Goal: Task Accomplishment & Management: Manage account settings

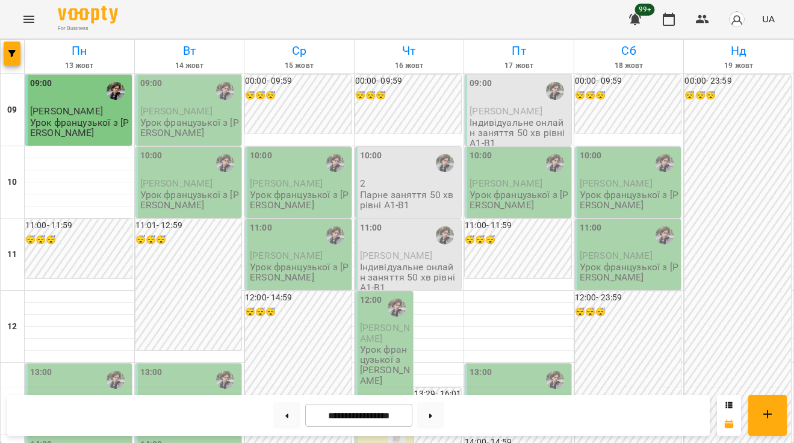
click at [685, 17] on div "99+ UA" at bounding box center [699, 19] width 159 height 31
click at [672, 17] on icon "button" at bounding box center [668, 19] width 14 height 14
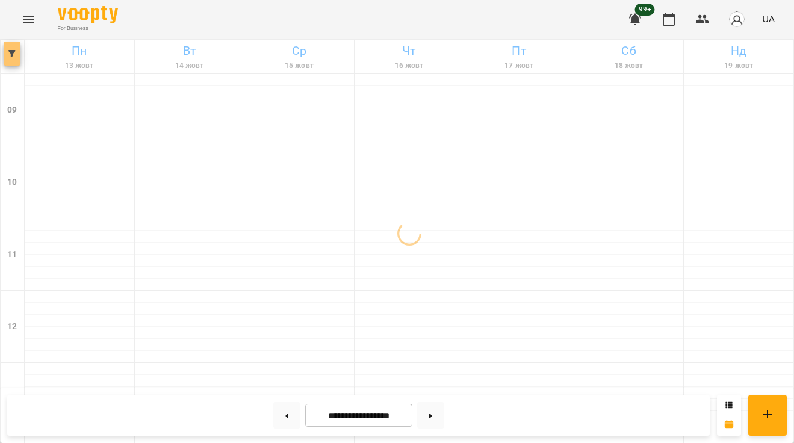
click at [8, 57] on button "button" at bounding box center [12, 54] width 17 height 24
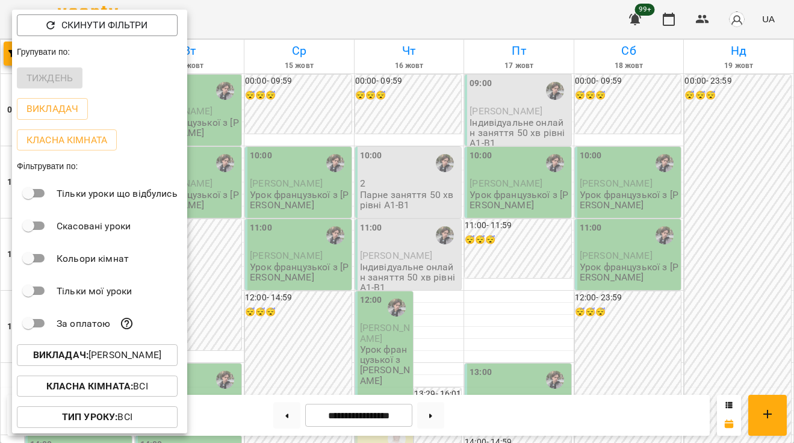
click at [156, 359] on span "Викладач : Микита" at bounding box center [96, 355] width 141 height 14
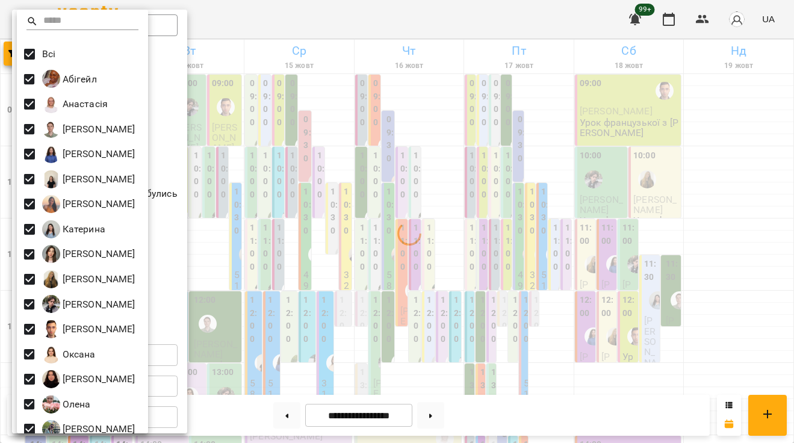
click at [173, 296] on div at bounding box center [397, 221] width 794 height 443
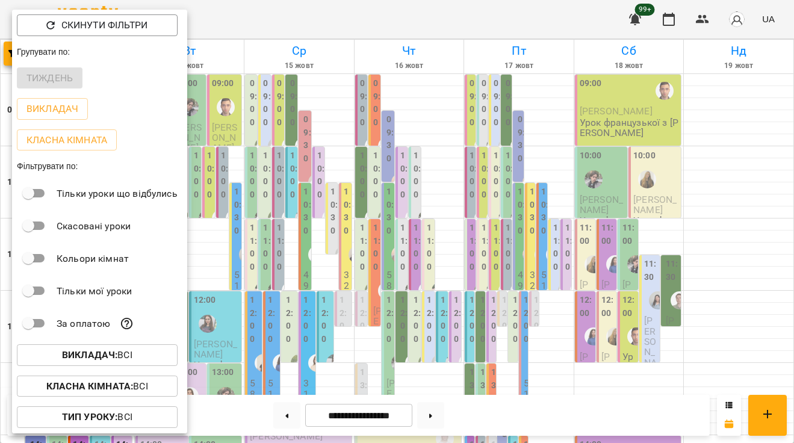
click at [147, 379] on button "Класна кімната : Всі" at bounding box center [97, 387] width 161 height 22
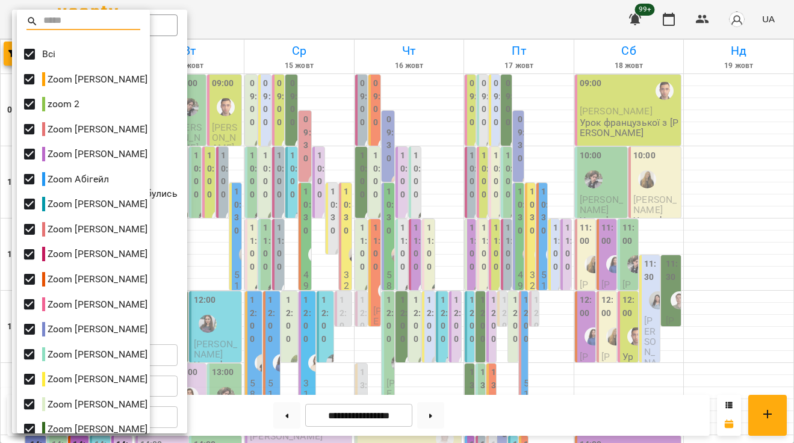
click at [164, 130] on div at bounding box center [397, 221] width 794 height 443
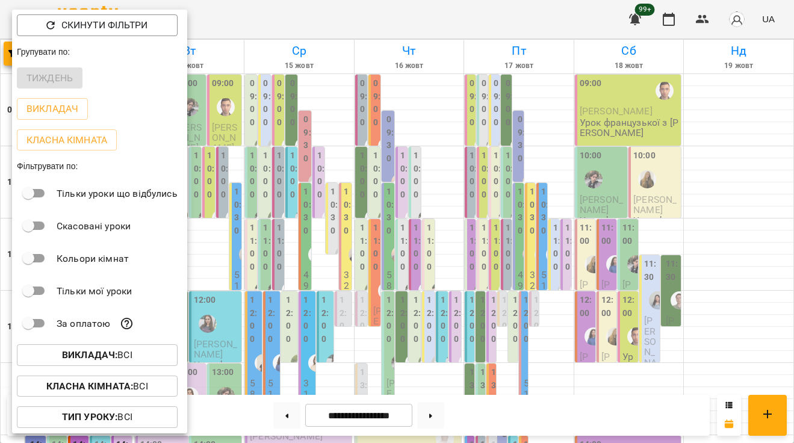
click at [99, 418] on b "Тип Уроку :" at bounding box center [89, 416] width 55 height 11
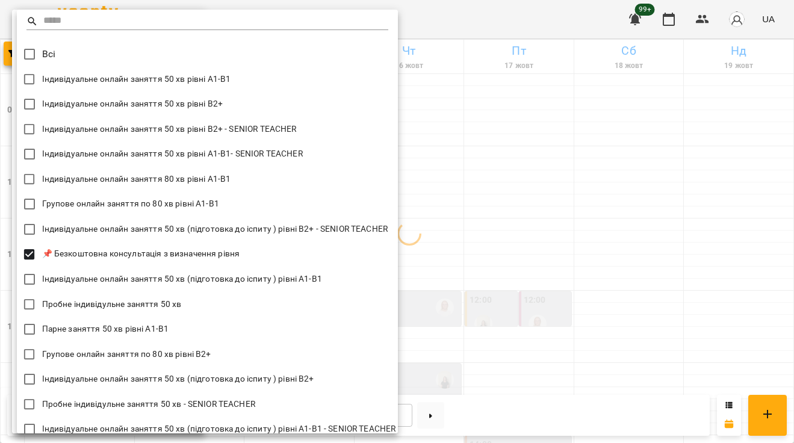
click at [563, 233] on div at bounding box center [397, 221] width 794 height 443
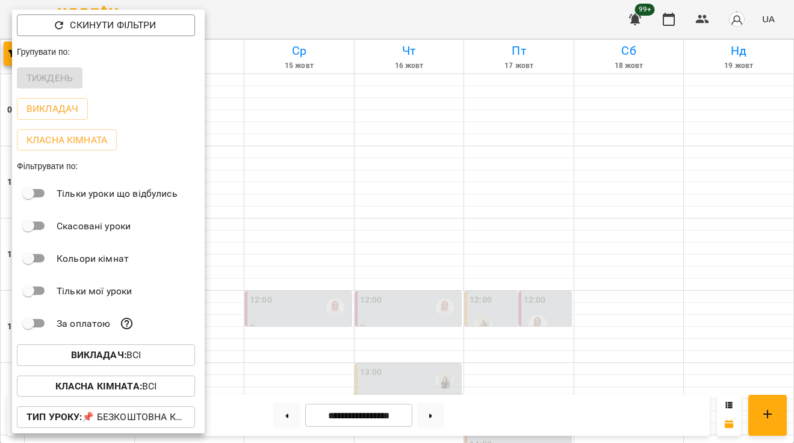
click at [584, 234] on div at bounding box center [397, 221] width 794 height 443
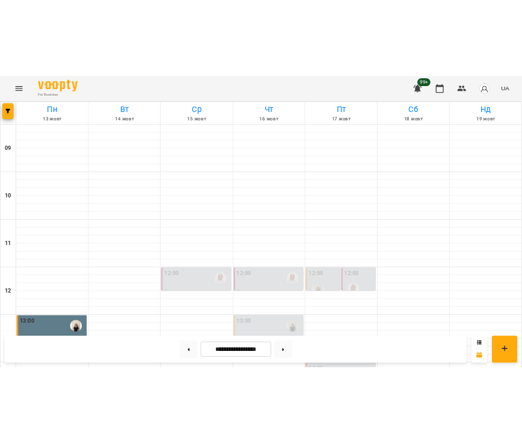
scroll to position [348, 0]
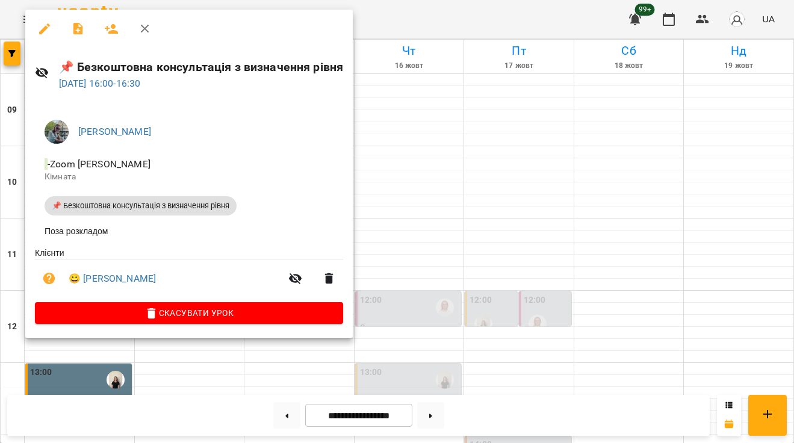
click at [403, 176] on div at bounding box center [397, 221] width 794 height 443
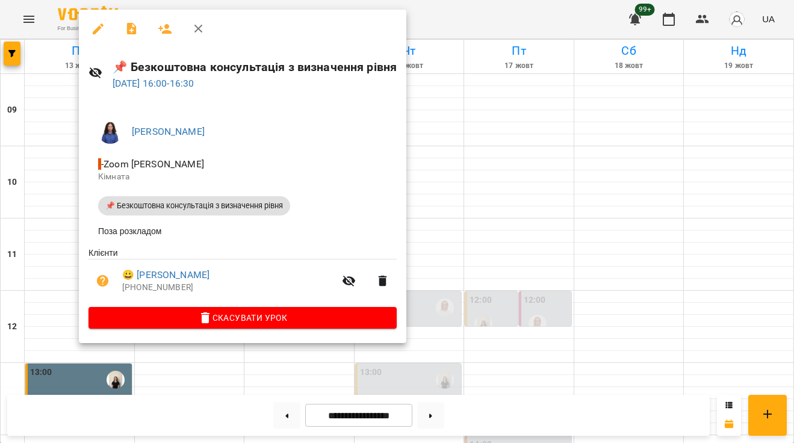
click at [442, 192] on div at bounding box center [397, 221] width 794 height 443
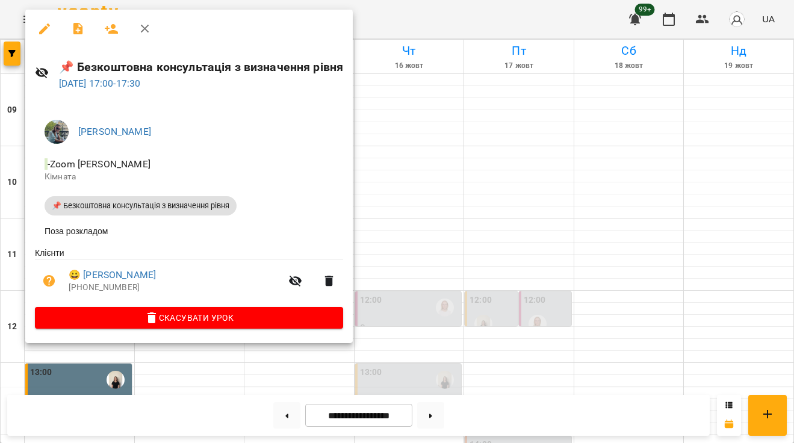
click at [391, 237] on div at bounding box center [397, 221] width 794 height 443
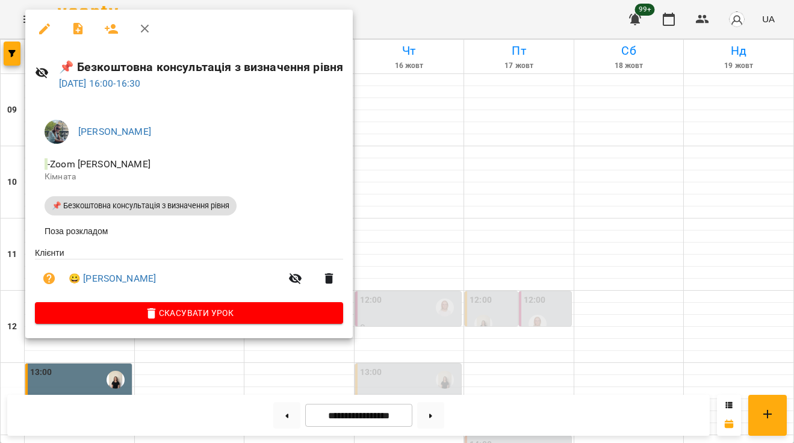
click at [442, 212] on div at bounding box center [397, 221] width 794 height 443
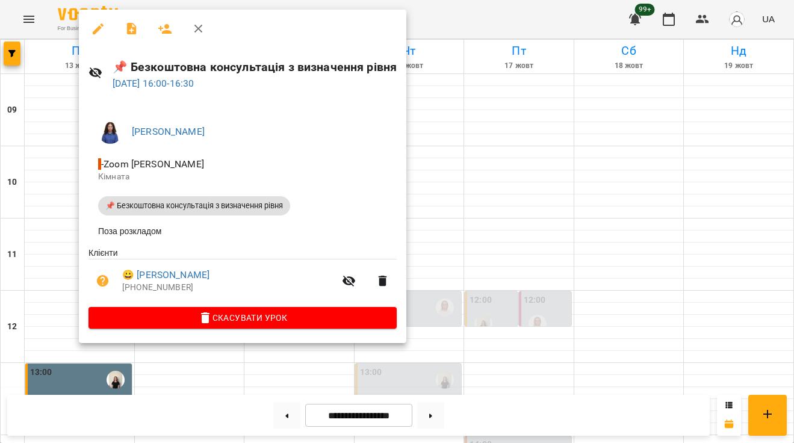
click at [421, 187] on div at bounding box center [397, 221] width 794 height 443
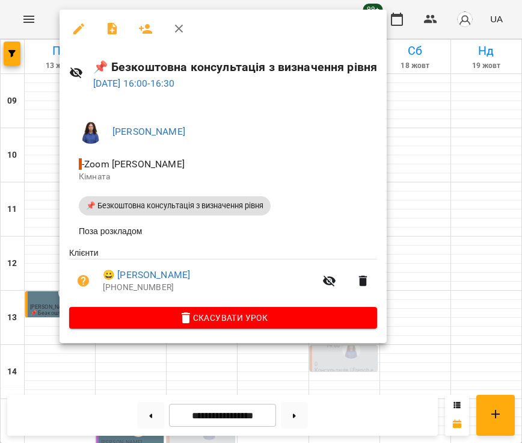
drag, startPoint x: 514, startPoint y: 129, endPoint x: 502, endPoint y: 140, distance: 15.8
click at [502, 140] on div at bounding box center [261, 221] width 522 height 443
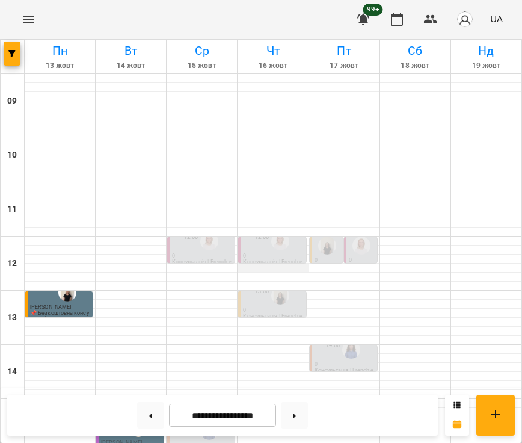
scroll to position [350, 0]
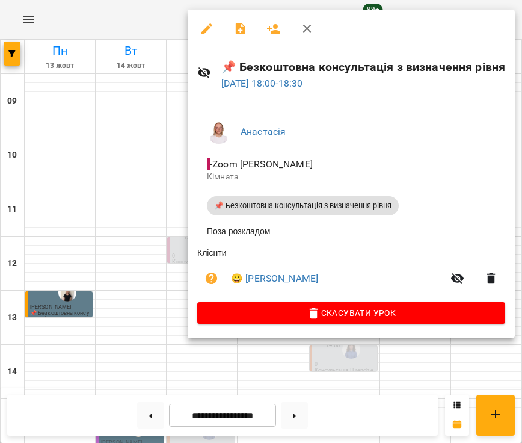
click at [172, 197] on div at bounding box center [261, 221] width 522 height 443
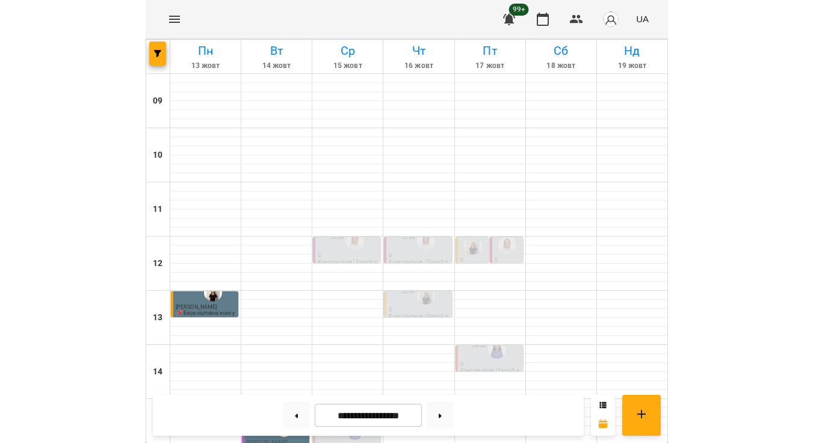
scroll to position [271, 0]
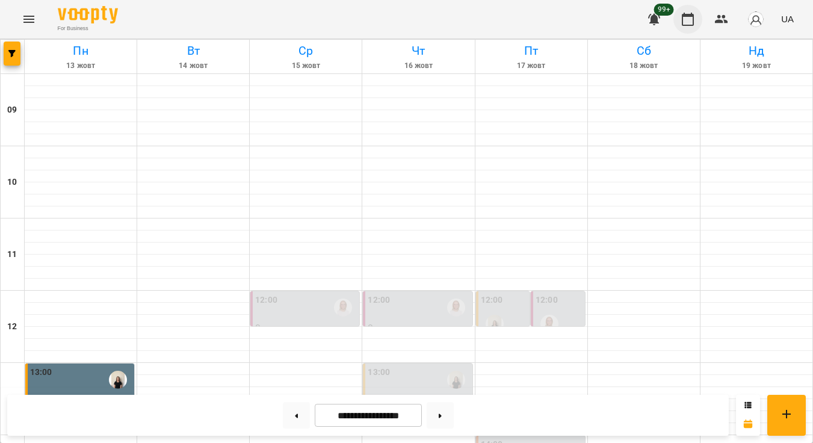
click at [690, 21] on icon "button" at bounding box center [688, 19] width 14 height 14
click at [16, 51] on span "button" at bounding box center [12, 53] width 17 height 7
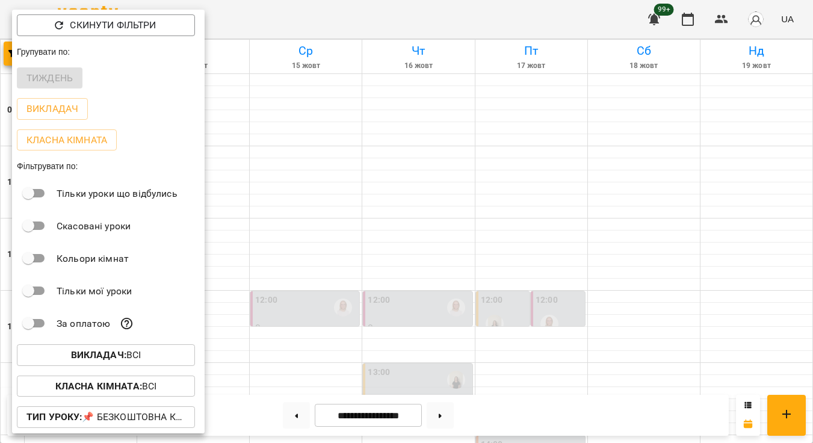
click at [116, 357] on b "Викладач :" at bounding box center [98, 354] width 55 height 11
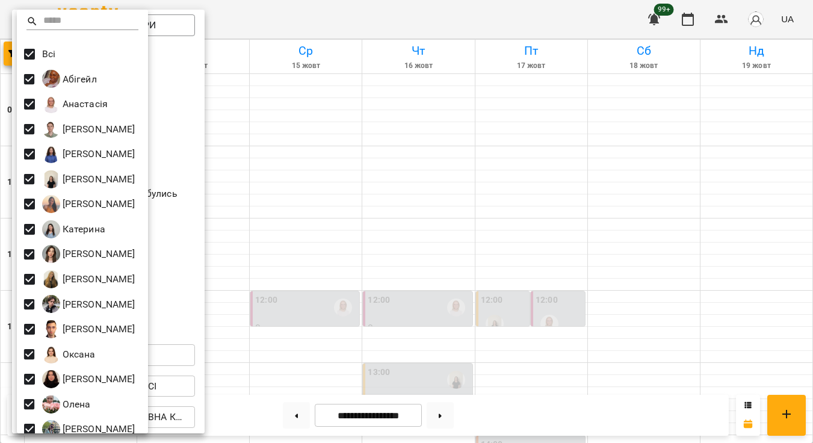
click at [181, 403] on div at bounding box center [406, 221] width 813 height 443
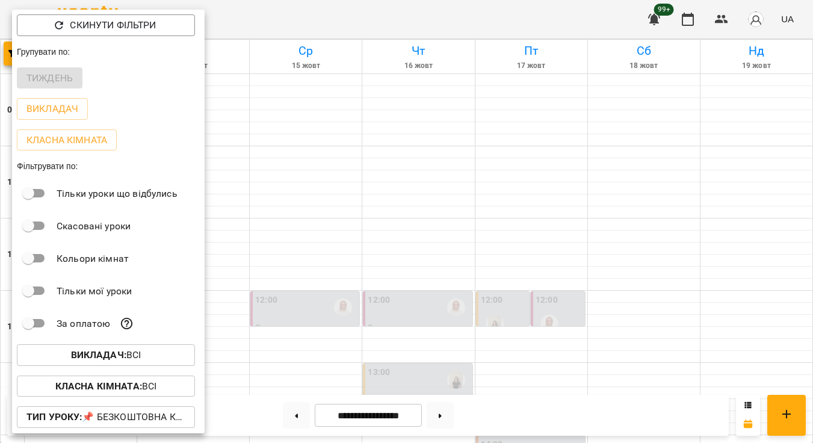
click at [147, 419] on p "Тип Уроку : 📌 Безкоштовна консультація з визначення рівня" at bounding box center [105, 417] width 159 height 14
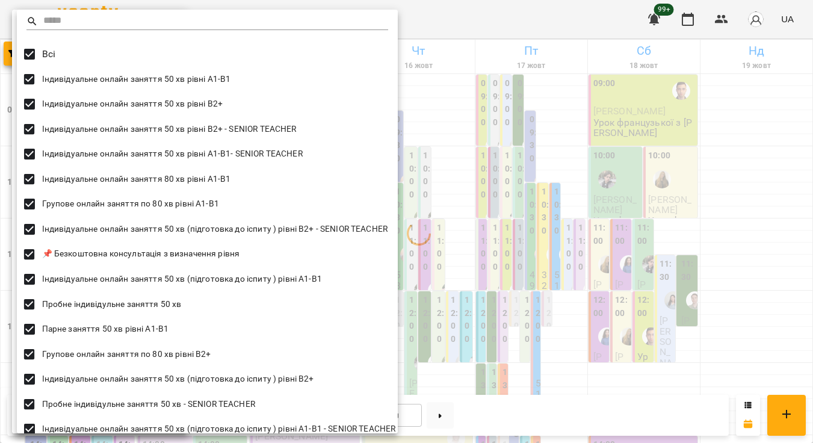
click at [447, 110] on div at bounding box center [406, 221] width 813 height 443
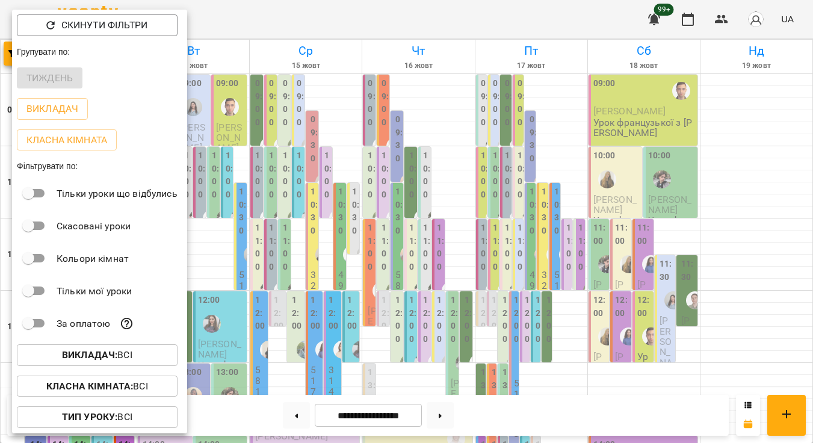
click at [144, 361] on span "Викладач : Всі" at bounding box center [96, 355] width 141 height 14
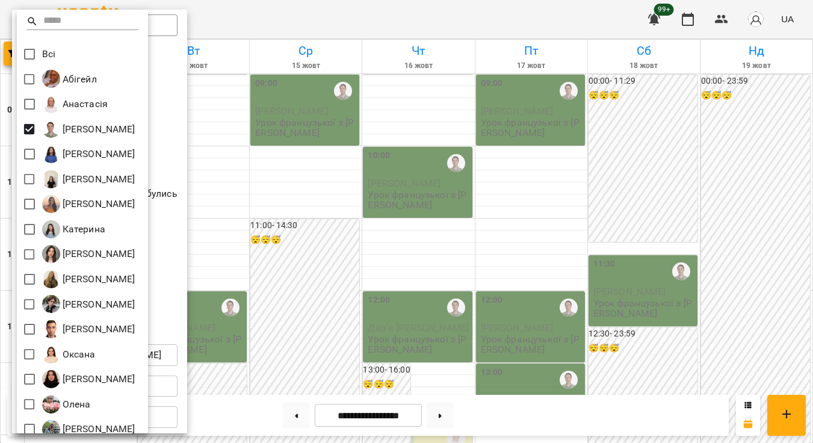
click at [345, 170] on div at bounding box center [406, 221] width 813 height 443
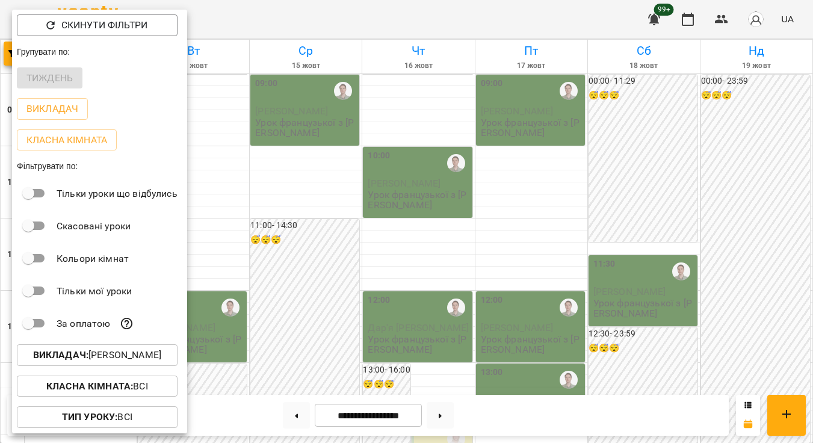
click at [374, 200] on div at bounding box center [406, 221] width 813 height 443
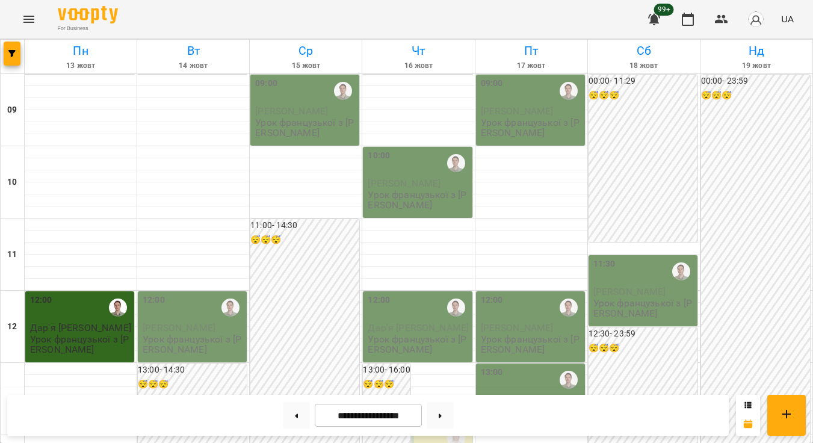
scroll to position [2, 0]
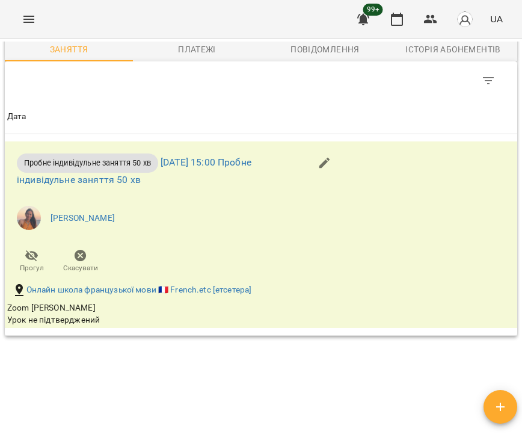
scroll to position [1010, 0]
